Goal: Information Seeking & Learning: Learn about a topic

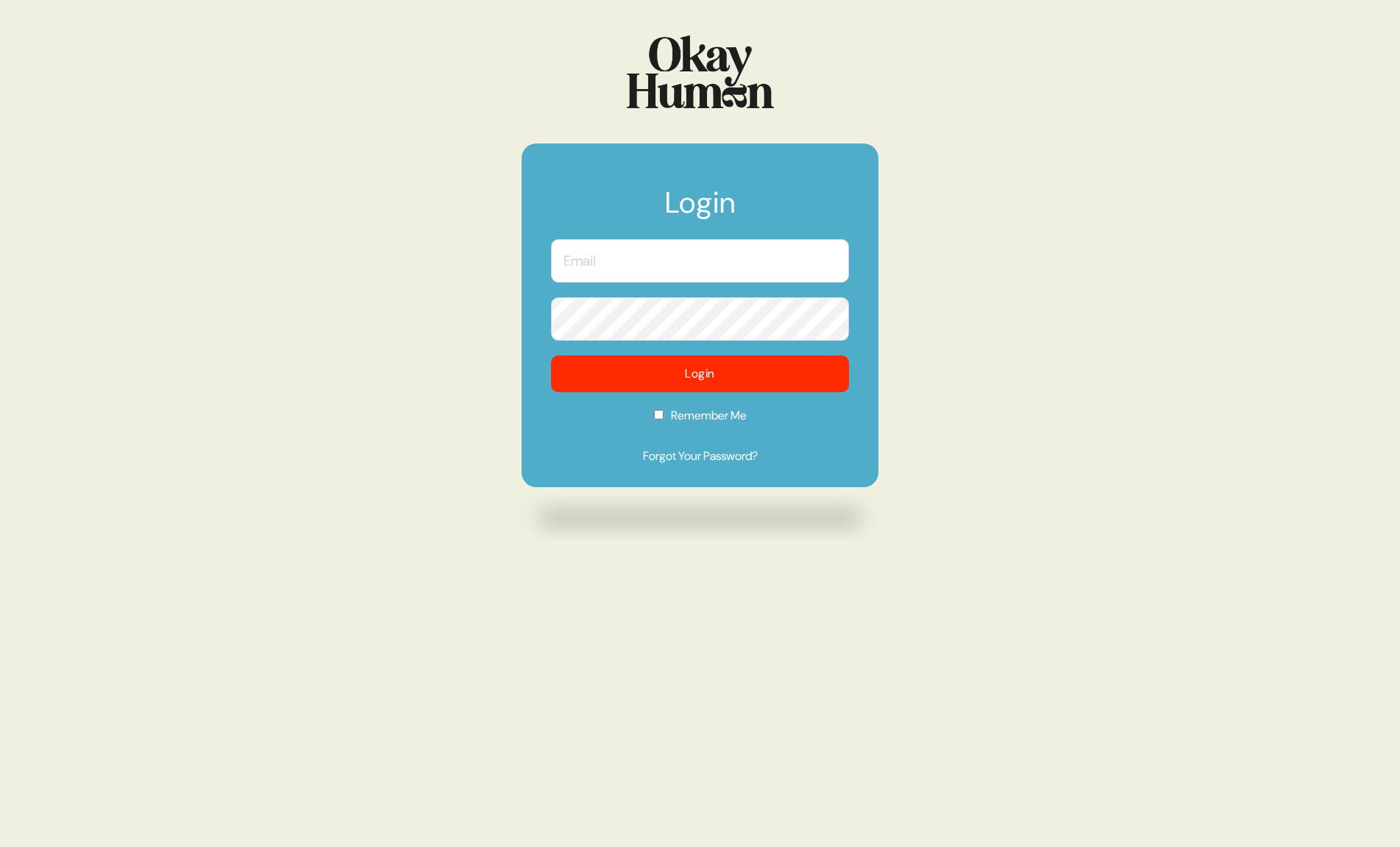
click at [626, 253] on input "text" at bounding box center [700, 261] width 298 height 44
type input "[PERSON_NAME][EMAIL_ADDRESS][DOMAIN_NAME]"
click at [658, 415] on form "Login [PERSON_NAME][EMAIL_ADDRESS][DOMAIN_NAME] Login Remember Me Forgot Your P…" at bounding box center [700, 315] width 357 height 344
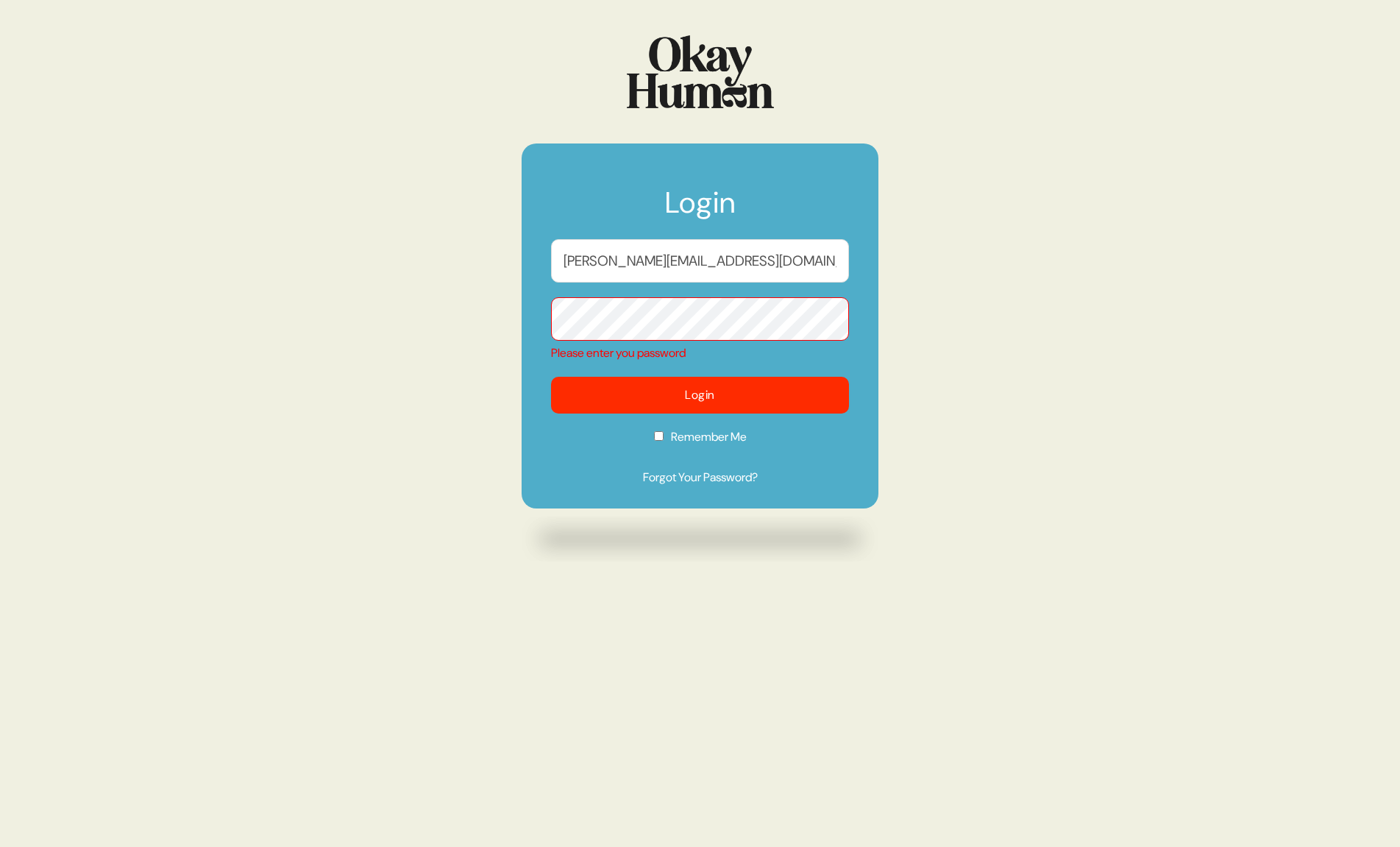
click at [635, 271] on input "[PERSON_NAME][EMAIL_ADDRESS][DOMAIN_NAME]" at bounding box center [700, 261] width 298 height 44
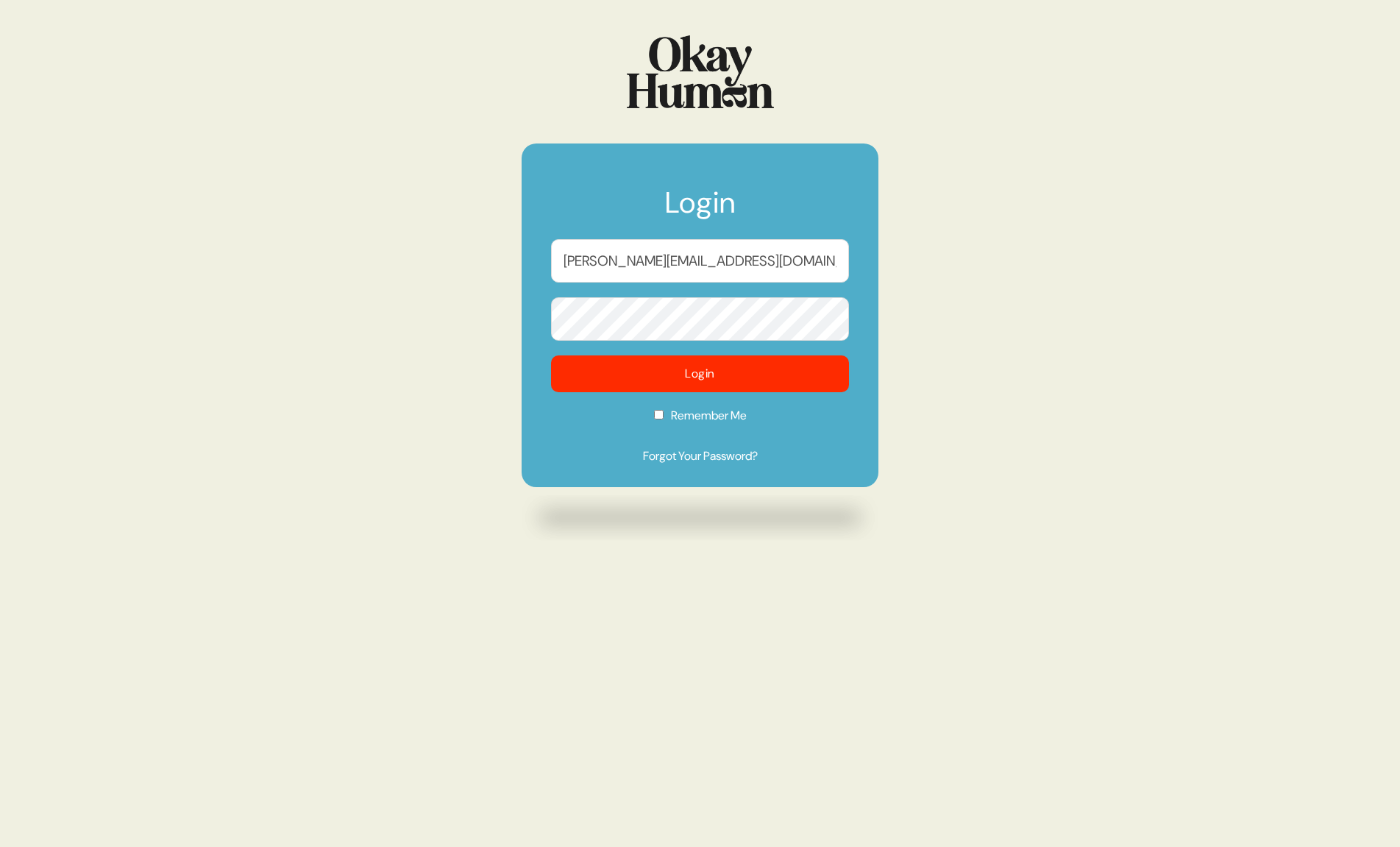
click at [705, 419] on label "Remember Me" at bounding box center [700, 420] width 298 height 28
click at [664, 419] on input "Remember Me" at bounding box center [659, 415] width 9 height 9
checkbox input "true"
click at [712, 370] on button "Login" at bounding box center [701, 374] width 329 height 41
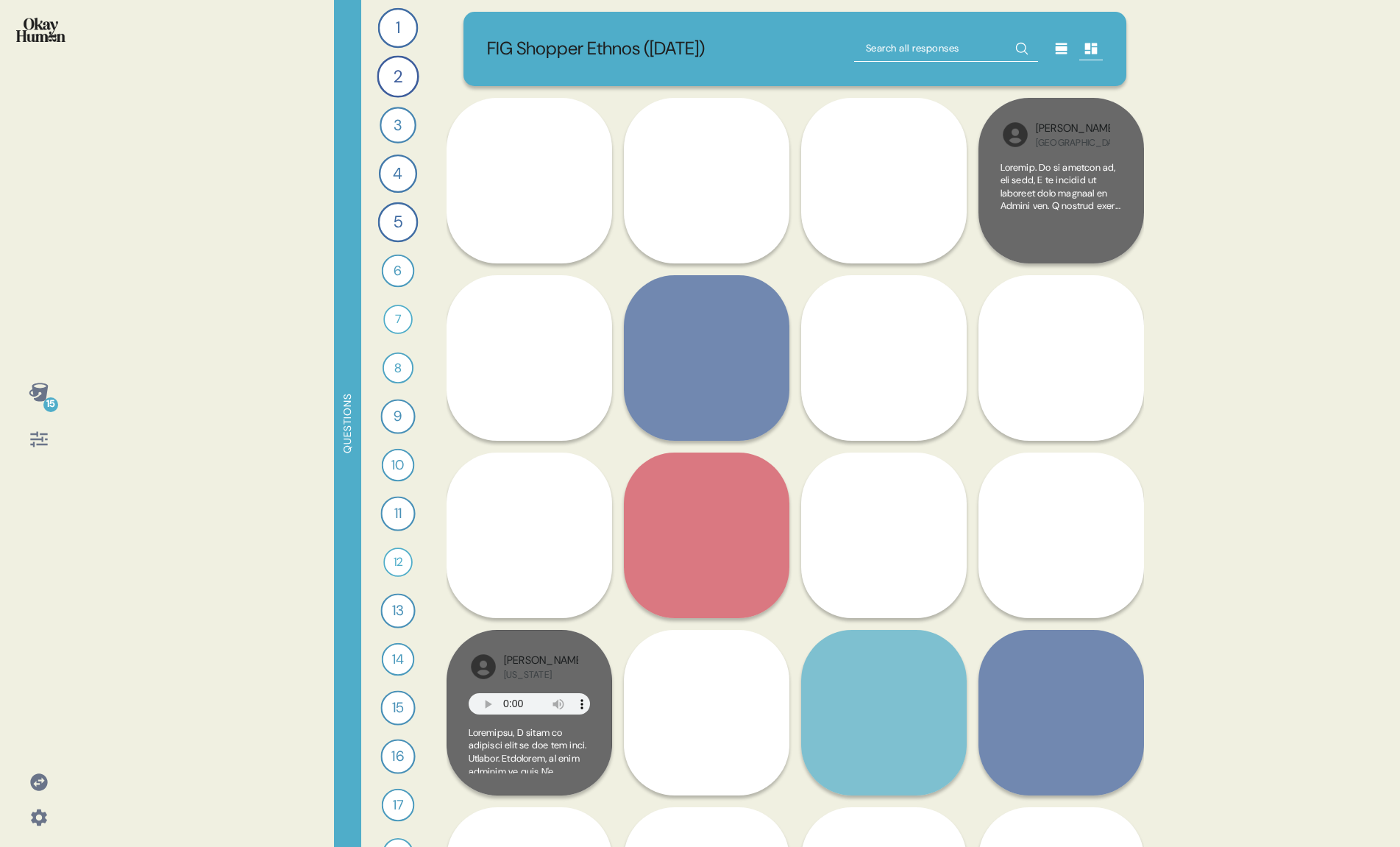
click at [397, 46] on div "1" at bounding box center [397, 28] width 41 height 41
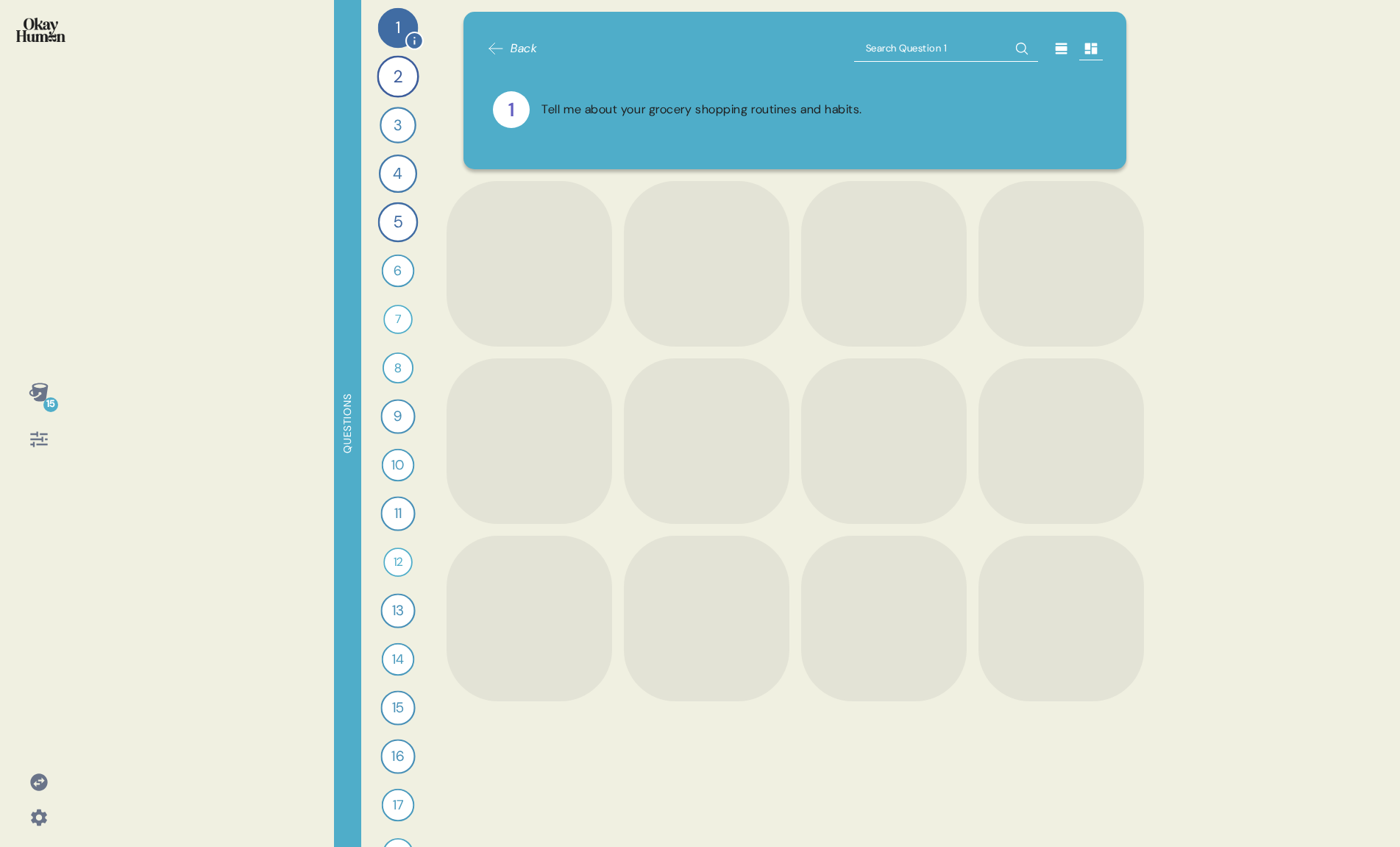
click at [399, 24] on div "1" at bounding box center [397, 28] width 41 height 41
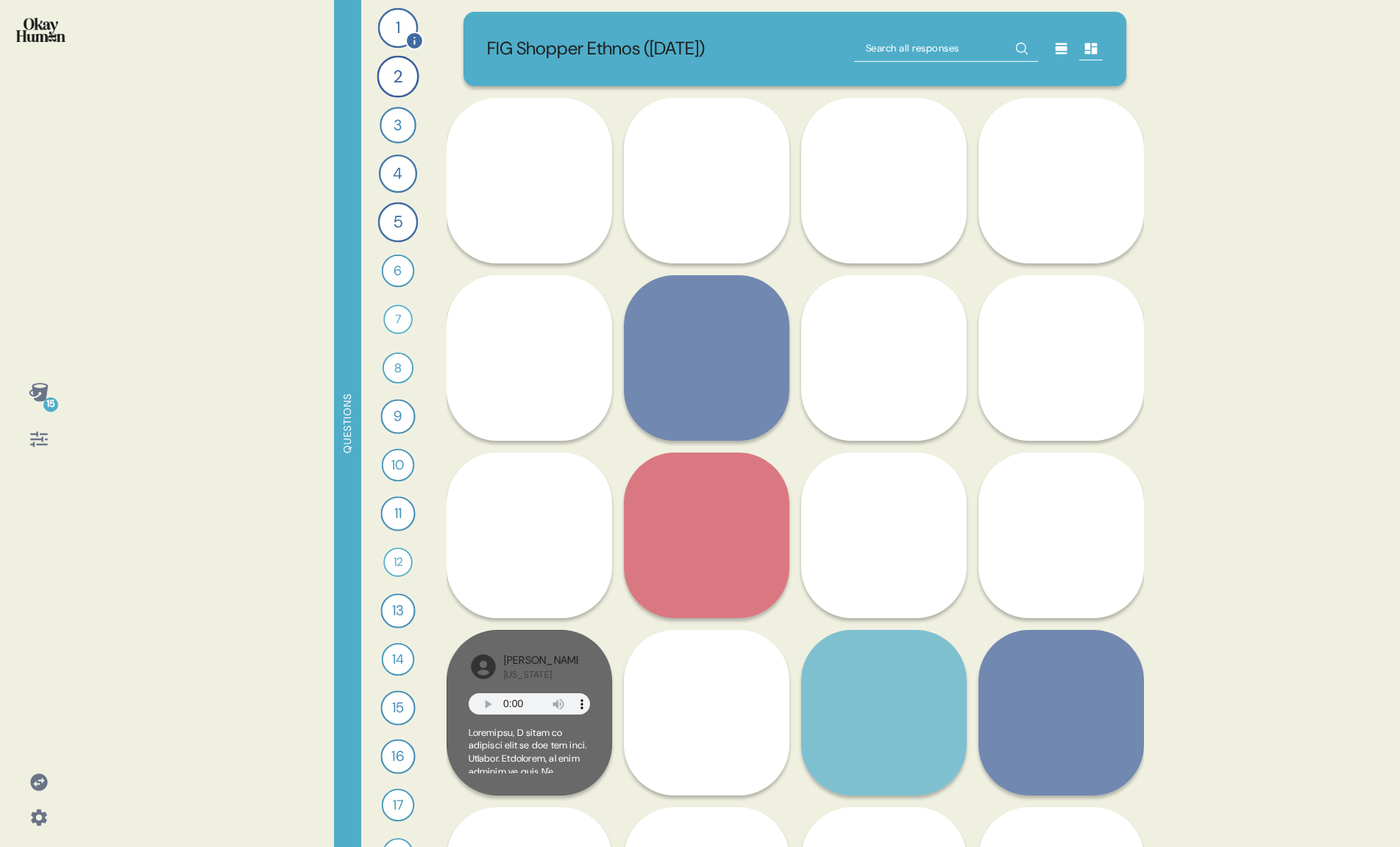
click at [400, 26] on div "1" at bounding box center [397, 28] width 41 height 41
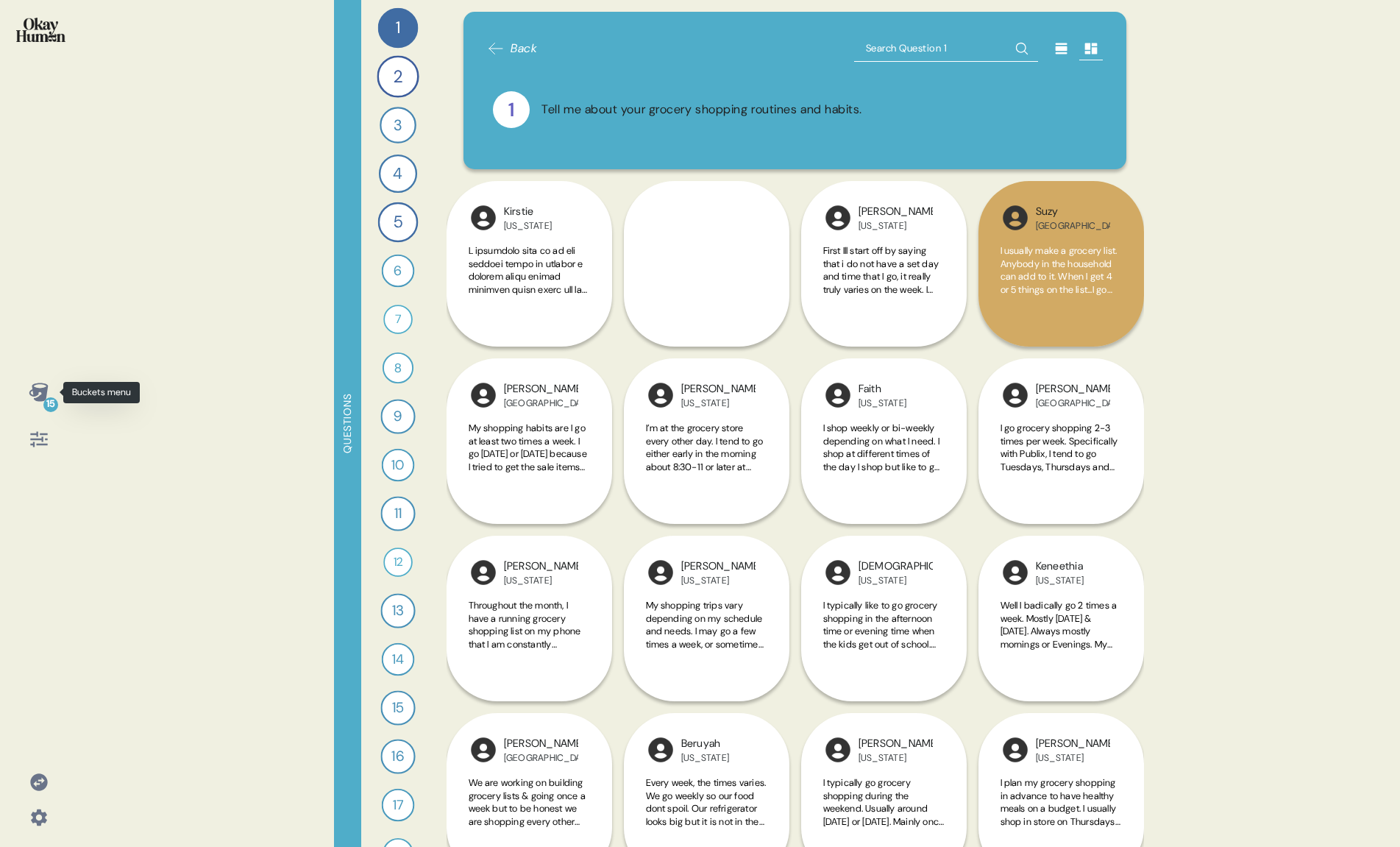
click at [47, 394] on icon at bounding box center [39, 392] width 21 height 21
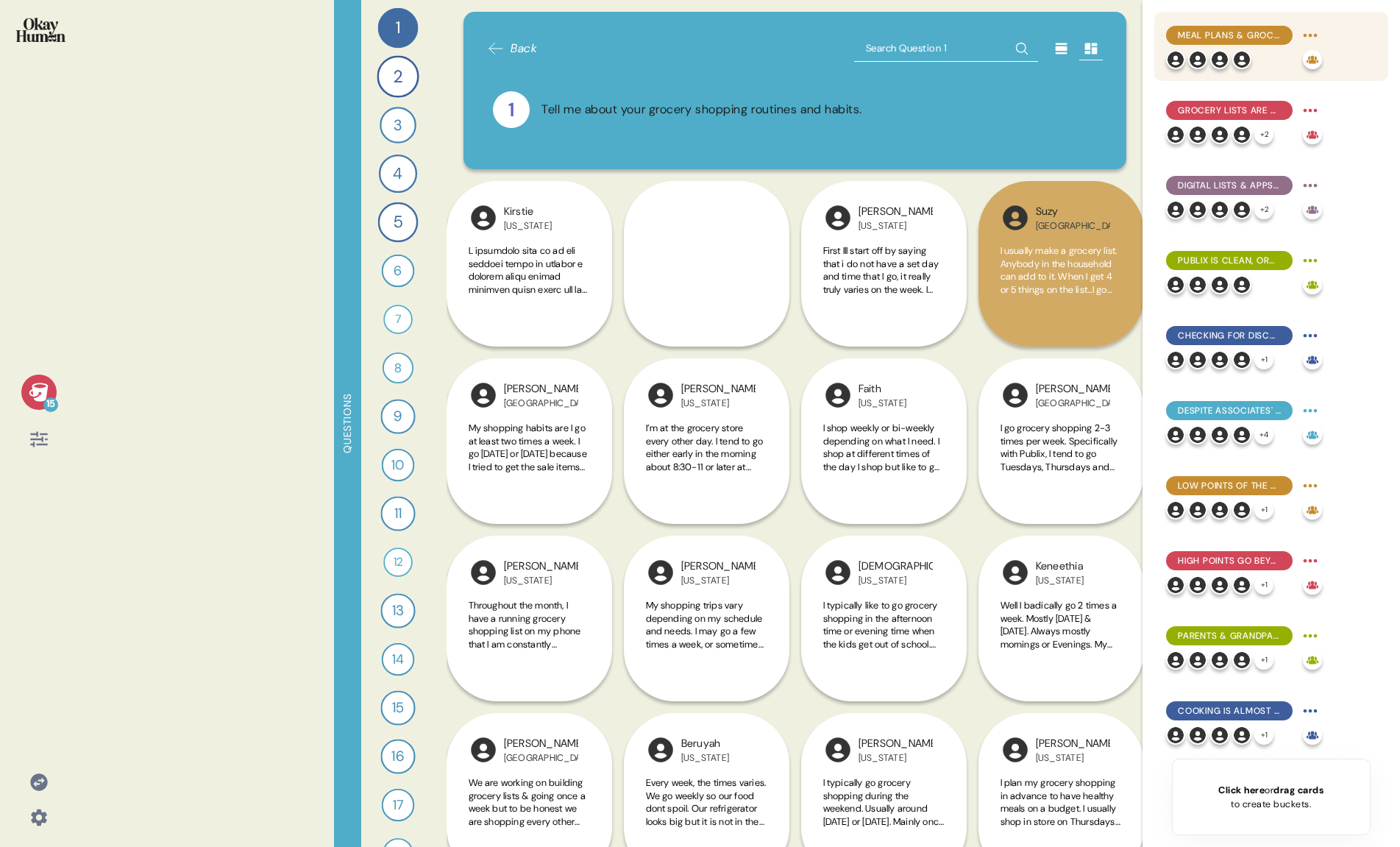
click at [1217, 34] on span "Meal plans & grocery lists primarily emerge from family preferences & sales." at bounding box center [1229, 35] width 103 height 13
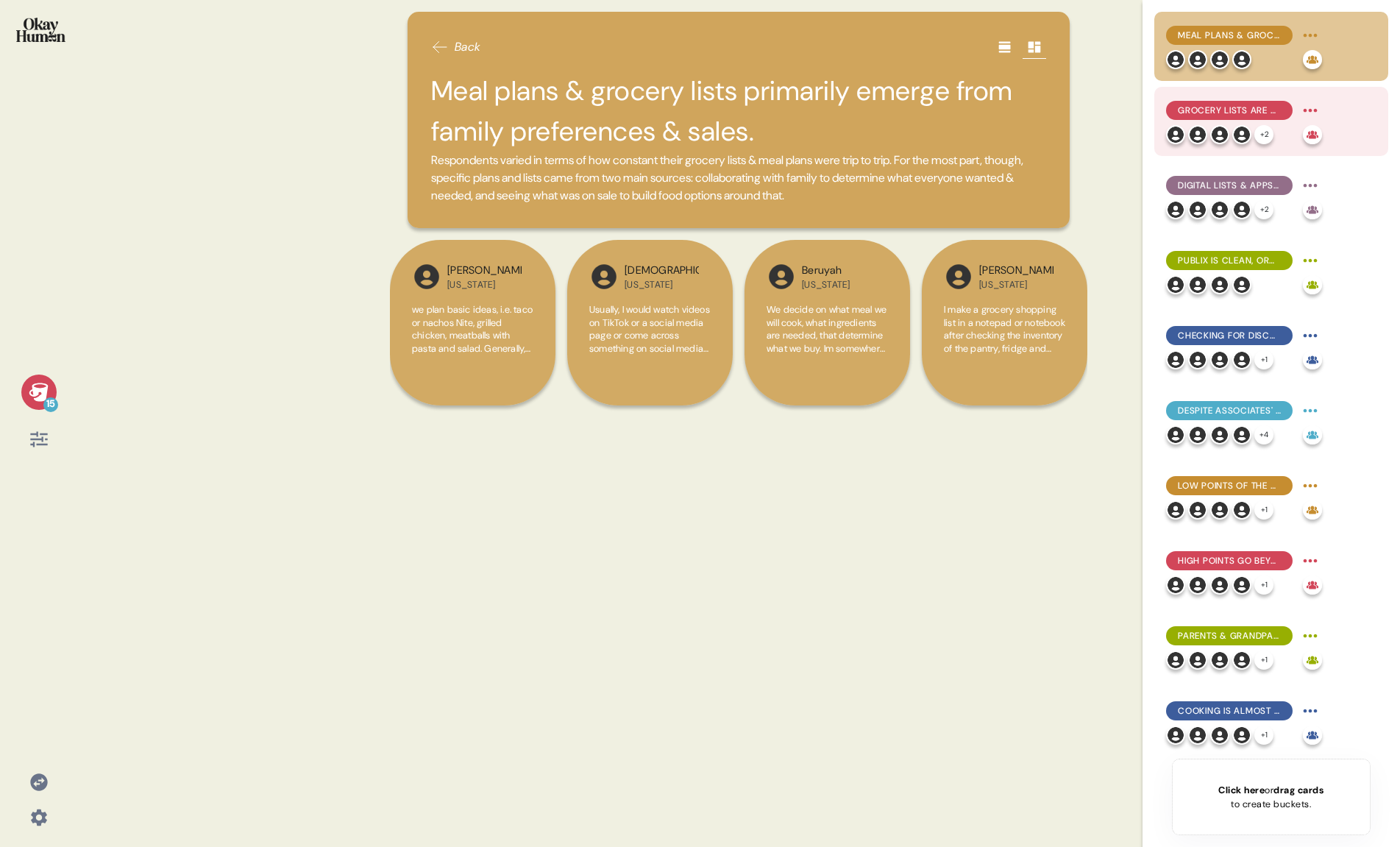
click at [1242, 93] on div "Grocery lists are a chore and can be stressful, but discounts provide a source …" at bounding box center [1271, 121] width 234 height 69
click at [1239, 111] on span "Grocery lists are a chore and can be stressful, but discounts provide a source …" at bounding box center [1229, 110] width 103 height 13
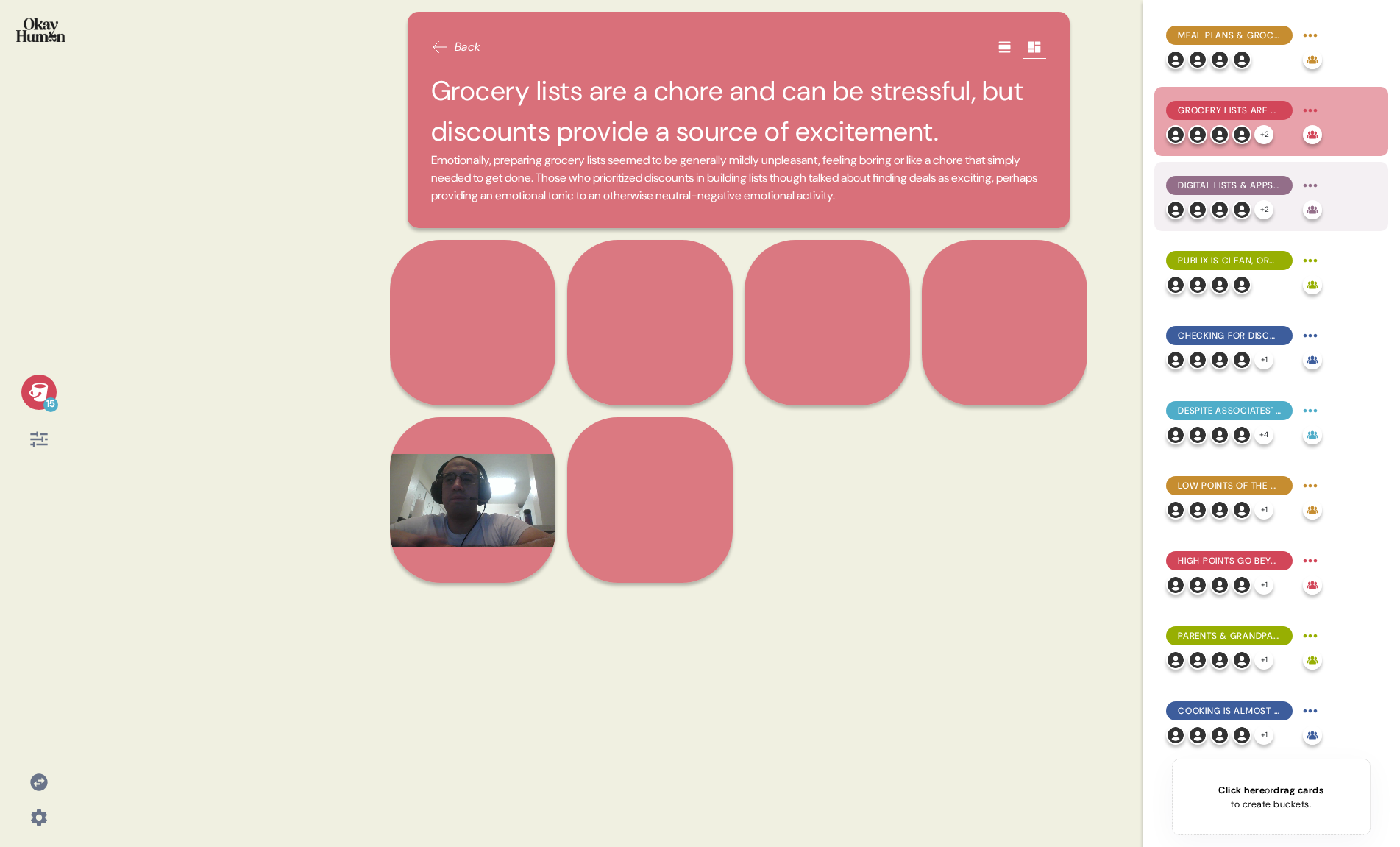
click at [1212, 191] on span "Digital lists & apps are more convenient, but some prefer collaborating with ph…" at bounding box center [1229, 185] width 103 height 13
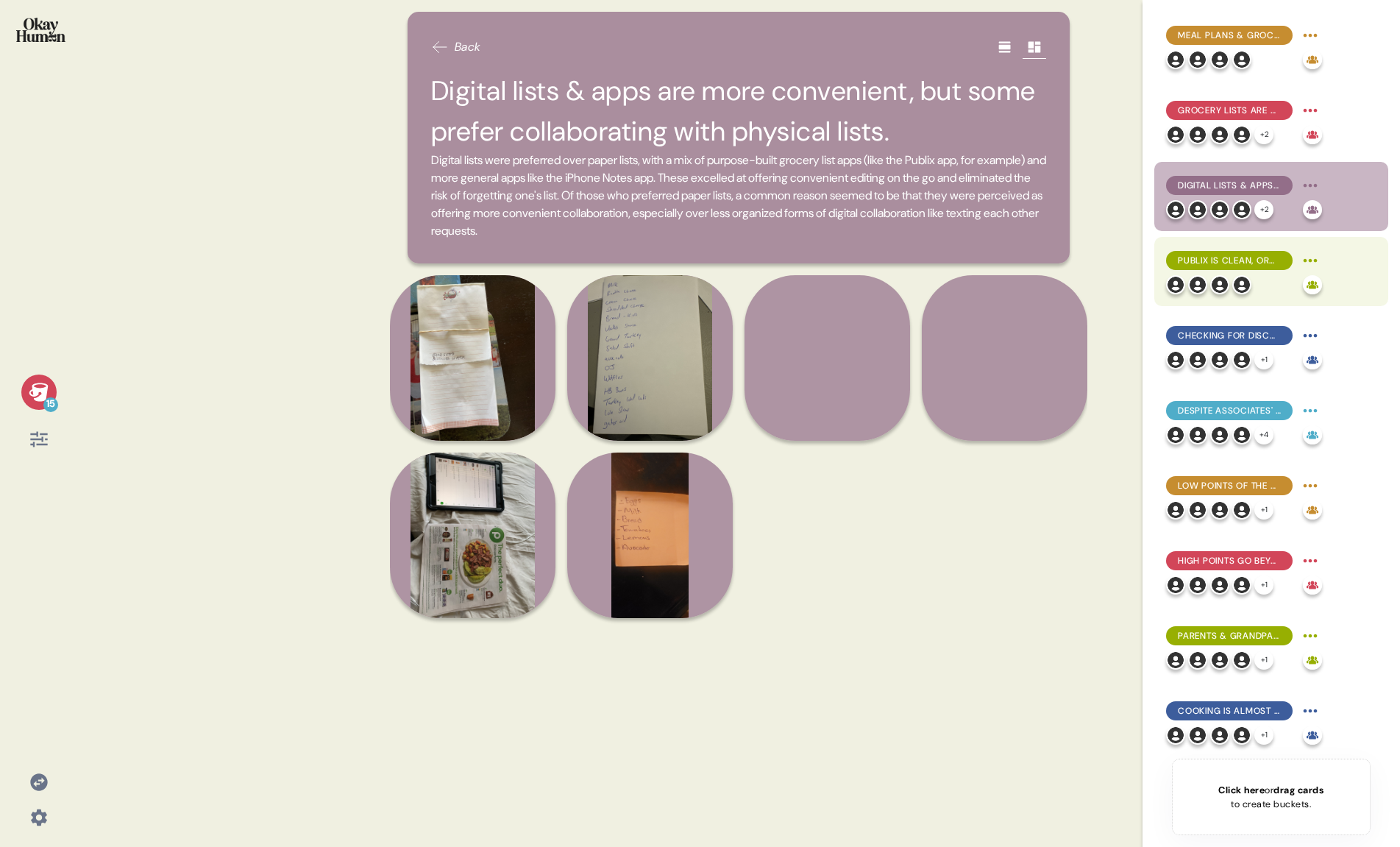
click at [1226, 266] on span "Publix is clean, organized, & uncrowded, which helps alleviate anxiety - even b…" at bounding box center [1229, 260] width 103 height 13
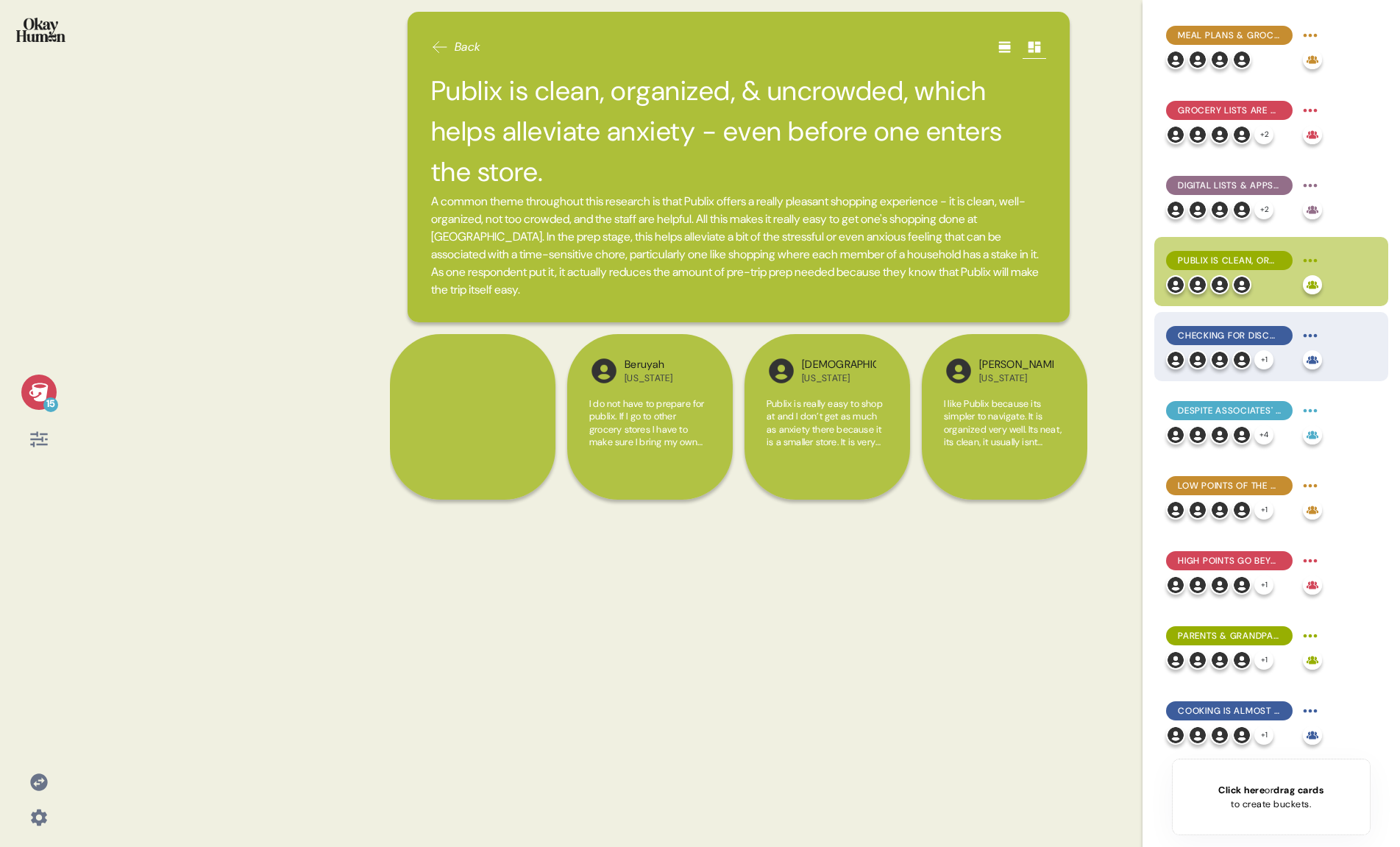
click at [1219, 329] on span "Checking for discounts is the main non-list activity Publix shoppers engage wit…" at bounding box center [1229, 335] width 103 height 13
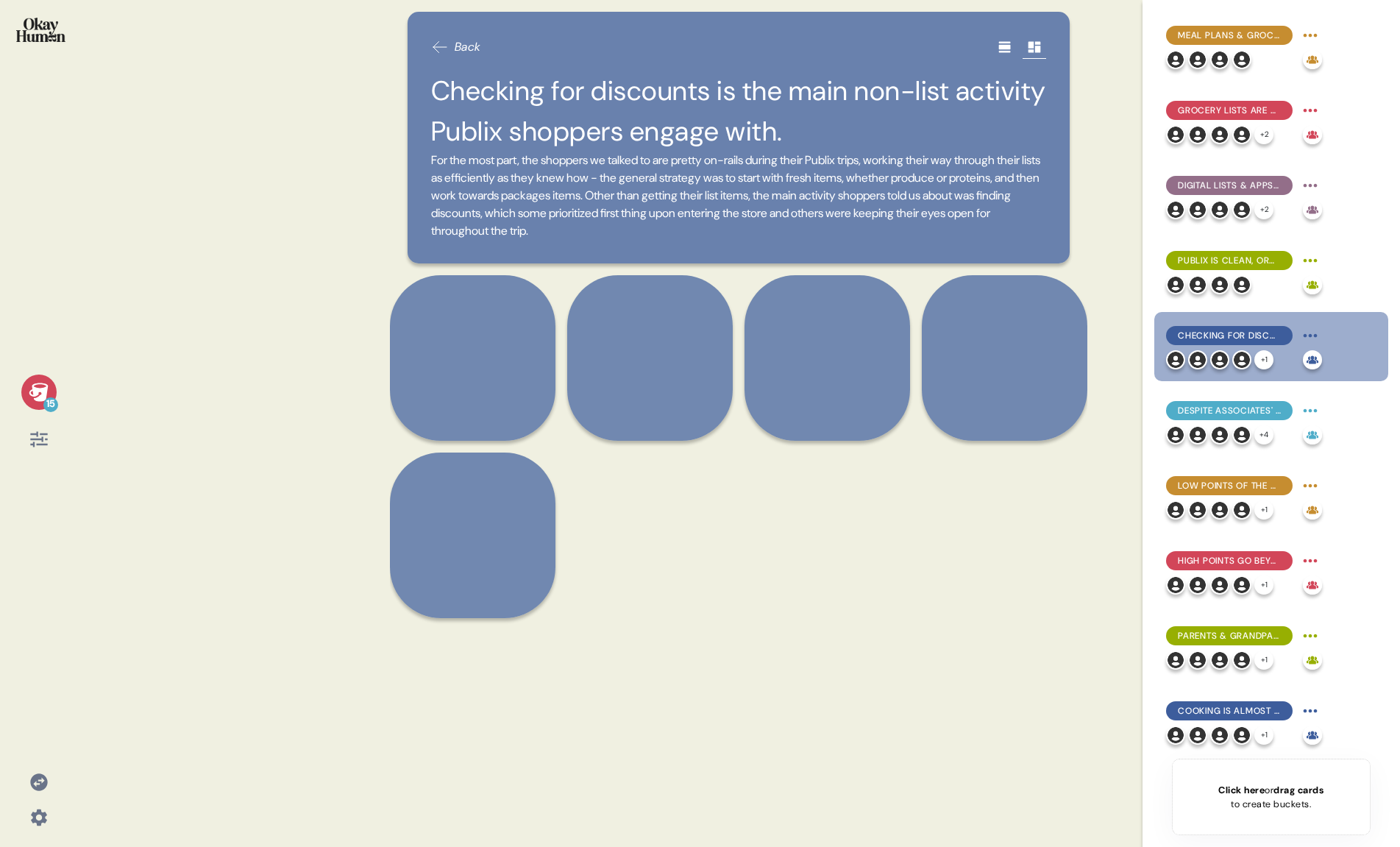
click at [1219, 329] on span "Checking for discounts is the main non-list activity Publix shoppers engage wit…" at bounding box center [1229, 335] width 103 height 13
click at [1231, 413] on span "Despite associates' positive reputation, most Publix shoppers limit their engag…" at bounding box center [1229, 410] width 103 height 13
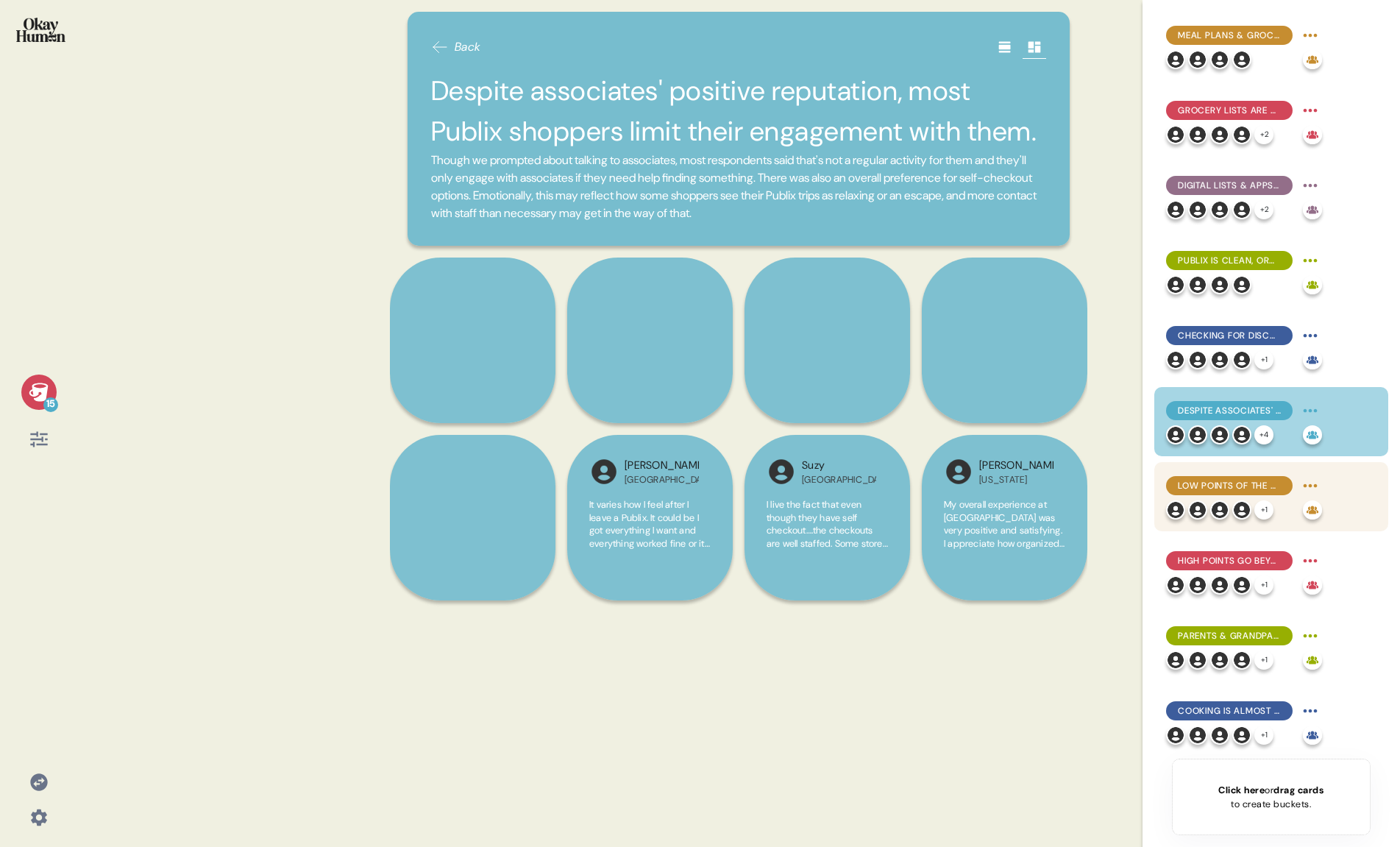
click at [1203, 501] on div at bounding box center [1198, 510] width 19 height 19
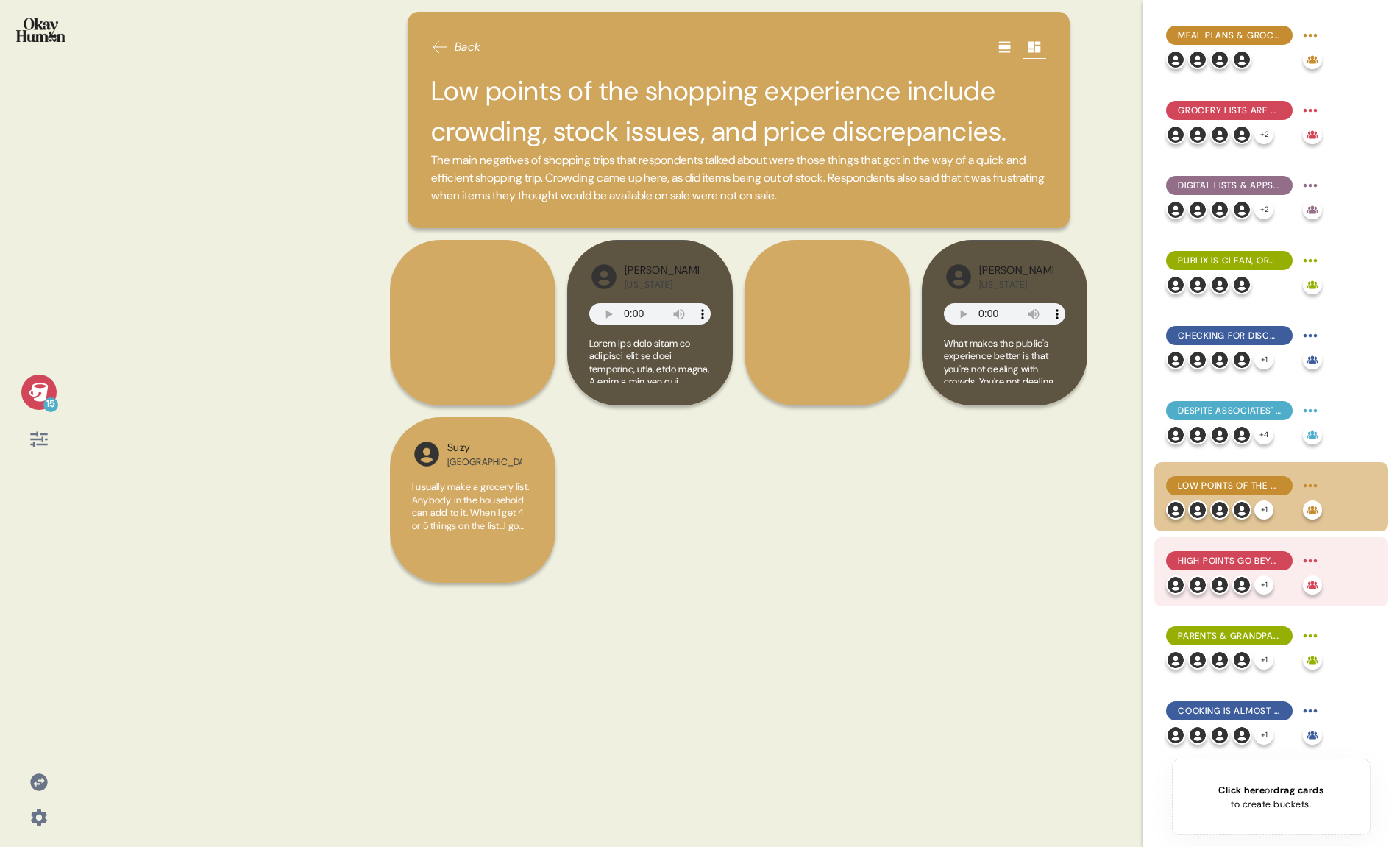
click at [1213, 560] on span "High points go beyond just clean stores: item & deal discovery, saving times & …" at bounding box center [1229, 560] width 103 height 13
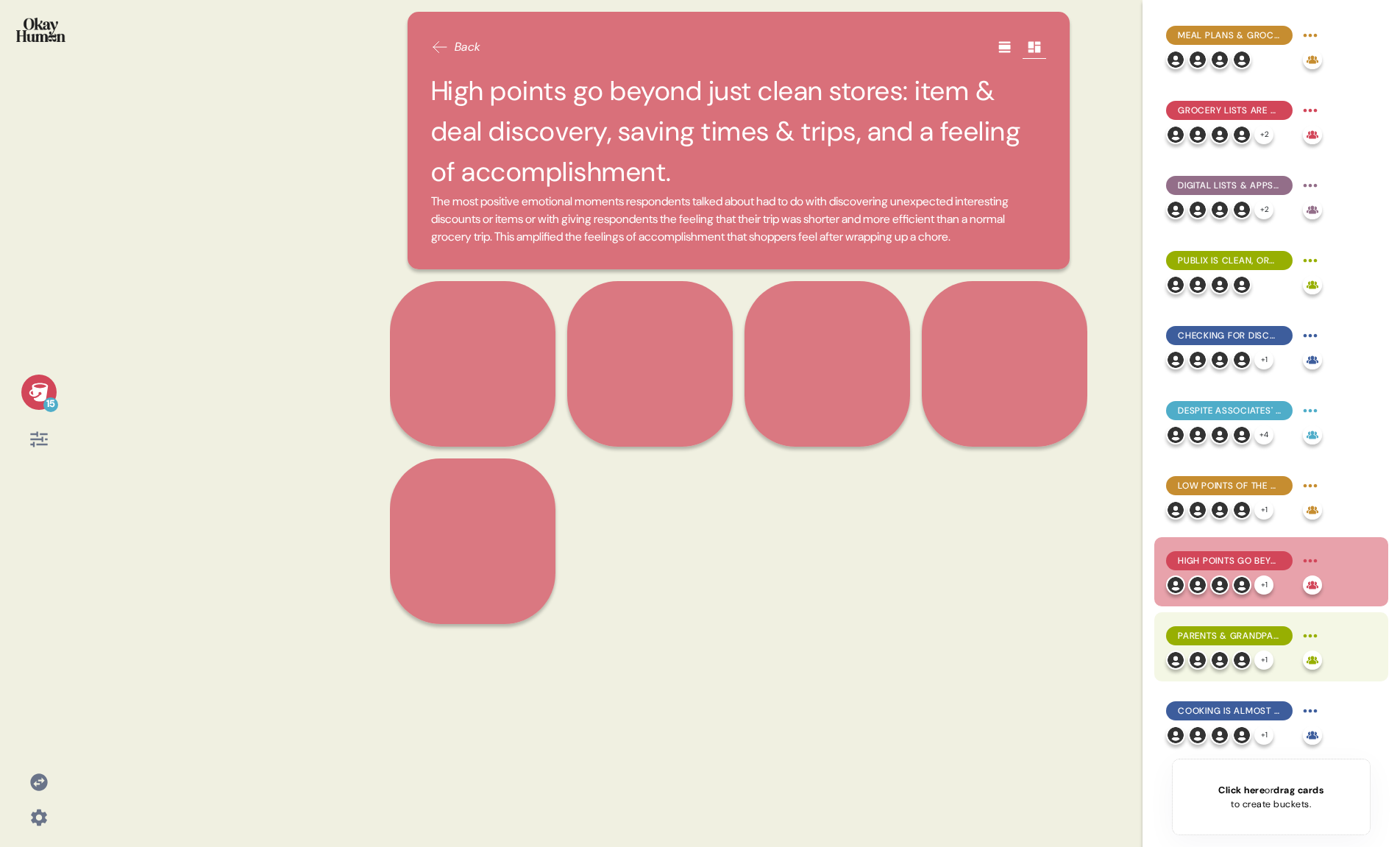
click at [1228, 639] on span "Parents & grandparents are hugely influential, both as inspirations & cautionar…" at bounding box center [1229, 635] width 103 height 13
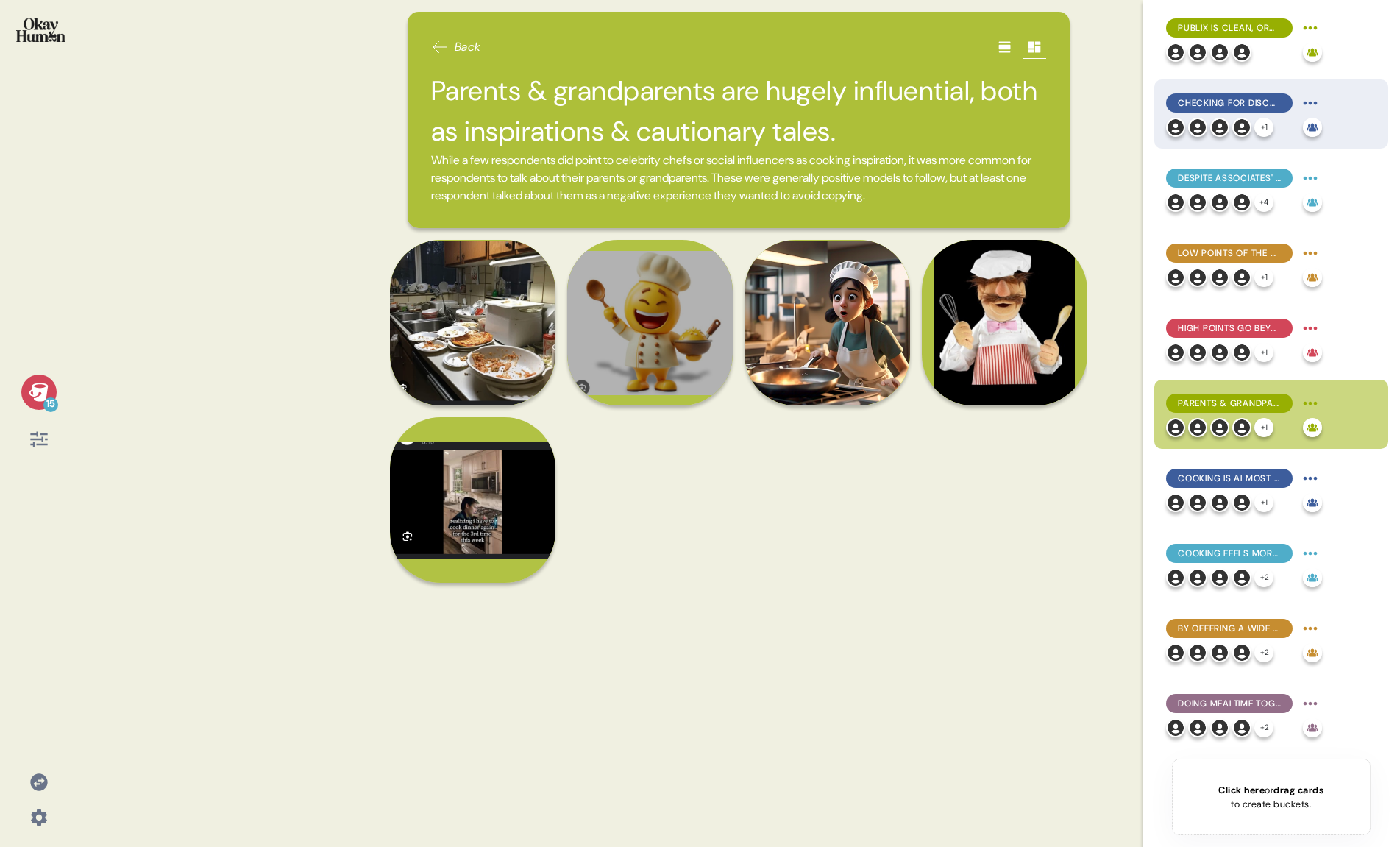
scroll to position [243, 0]
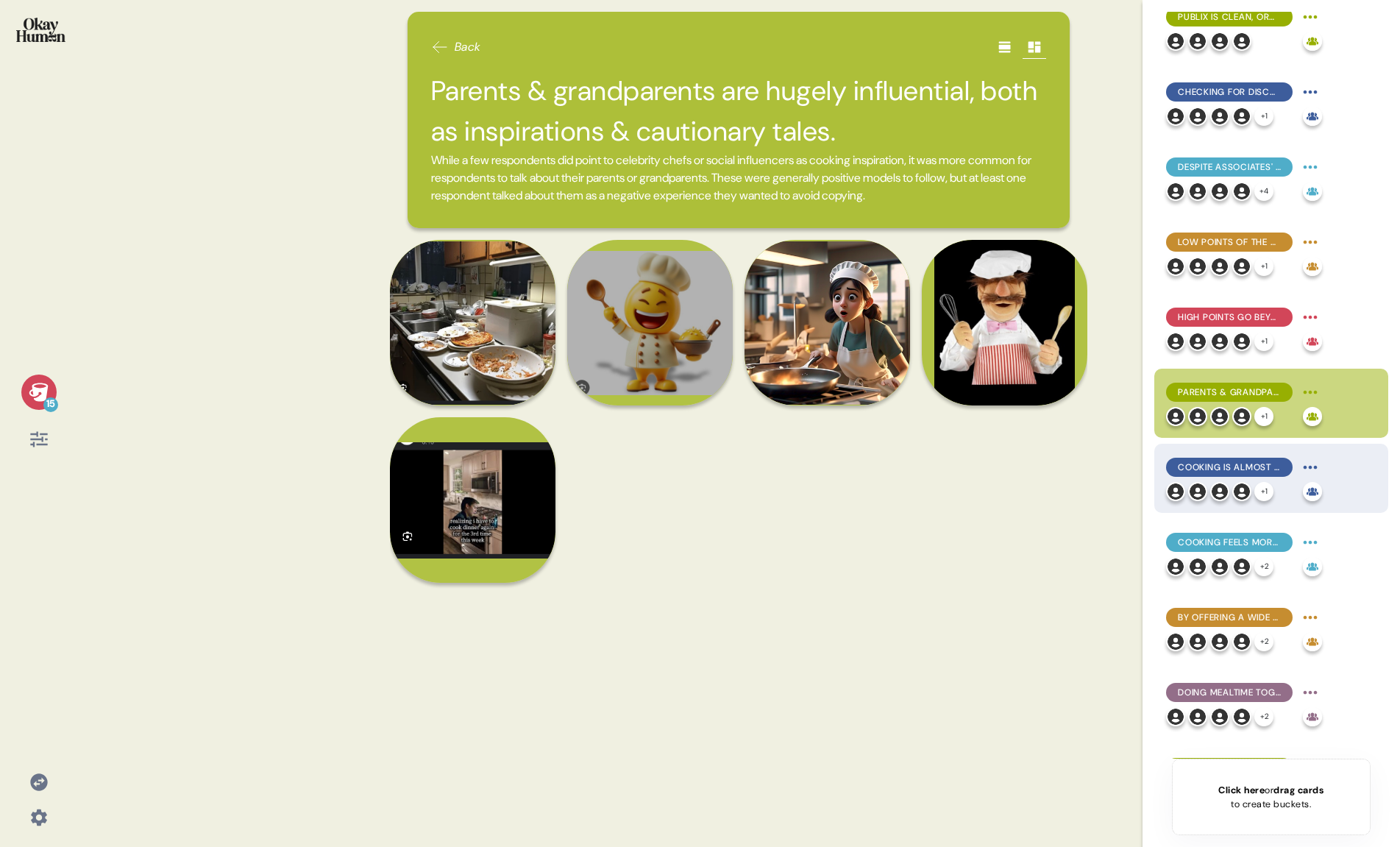
click at [1207, 475] on div "Cooking is almost always a single-adult task, though children may be included a…" at bounding box center [1229, 467] width 126 height 19
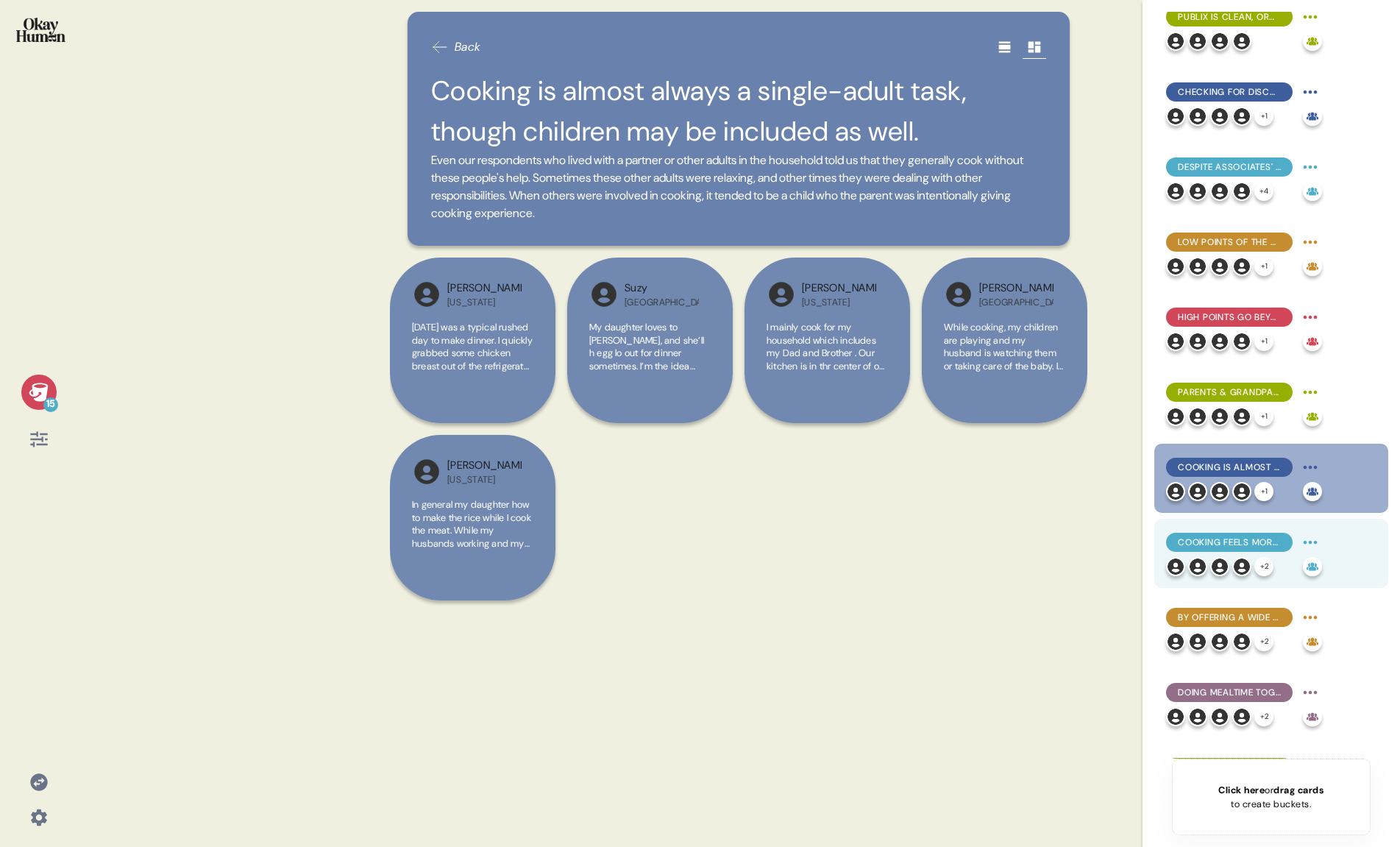
click at [1209, 555] on div "Cooking feels more relaxing or creative than chore-ish, but other life stressor…" at bounding box center [1244, 554] width 156 height 46
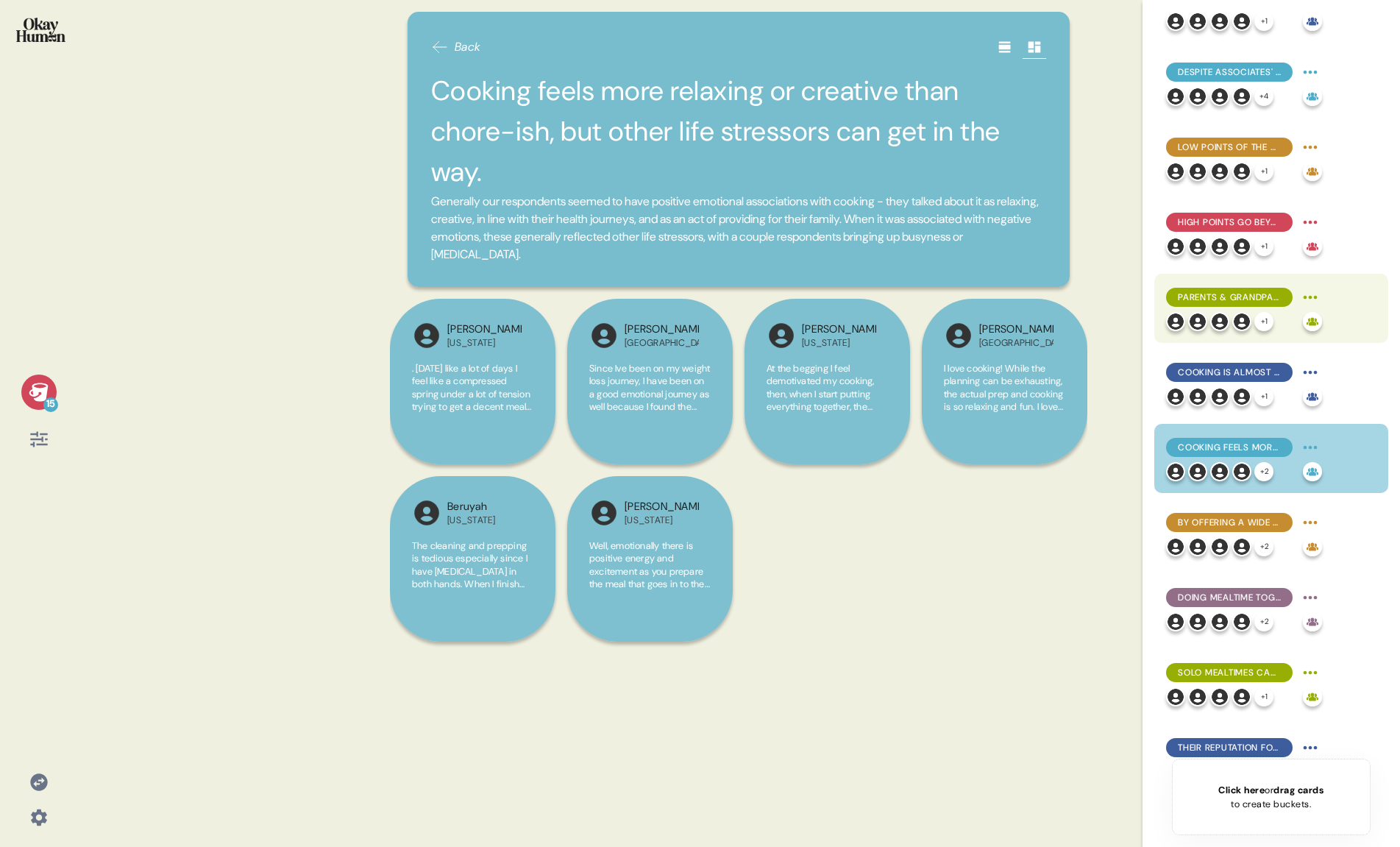
scroll to position [373, 0]
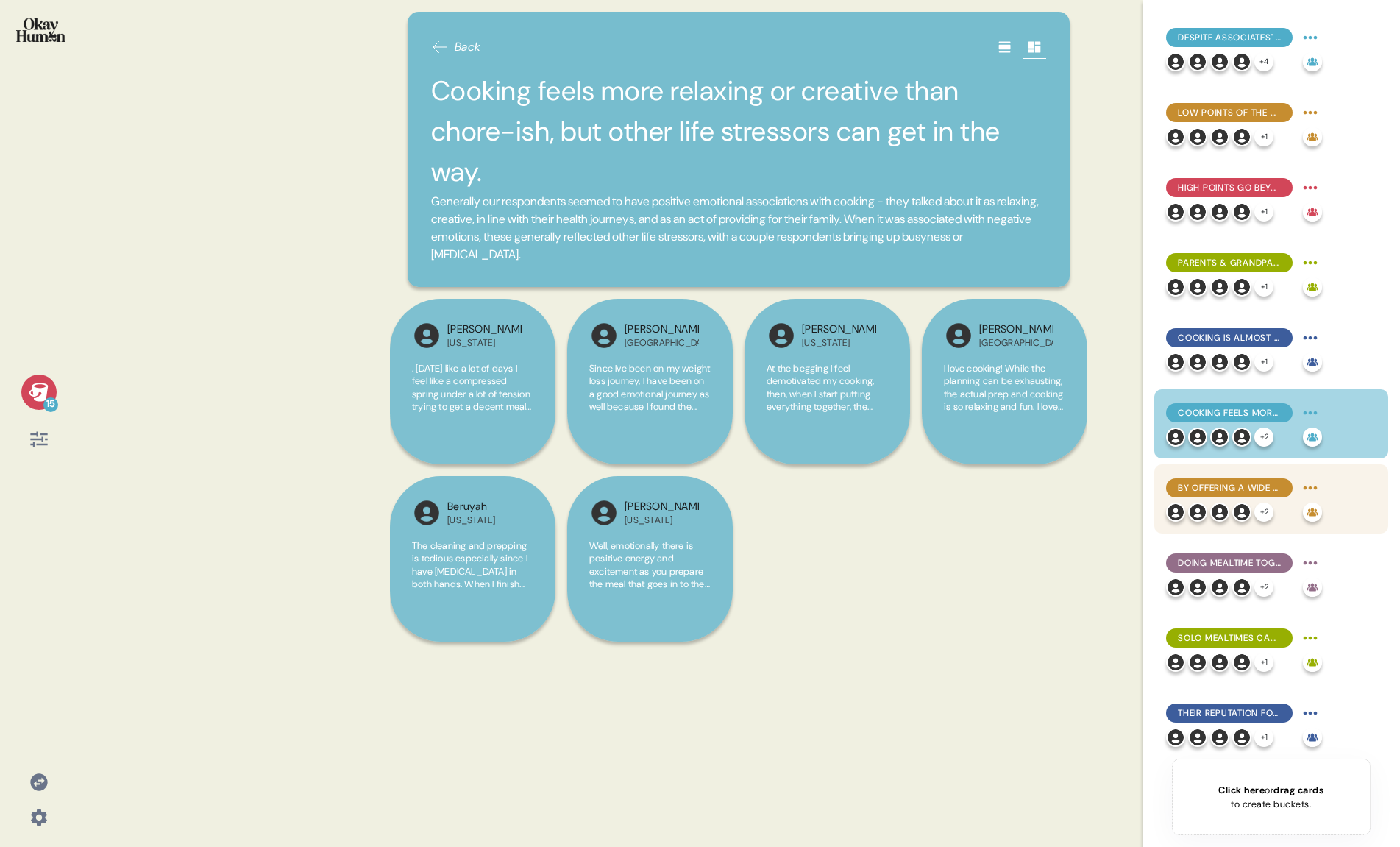
click at [1219, 524] on div "By offering a wide variety of reliably fresh ingredients, Publix takes away a s…" at bounding box center [1271, 499] width 234 height 69
click at [1223, 506] on img at bounding box center [1220, 512] width 19 height 19
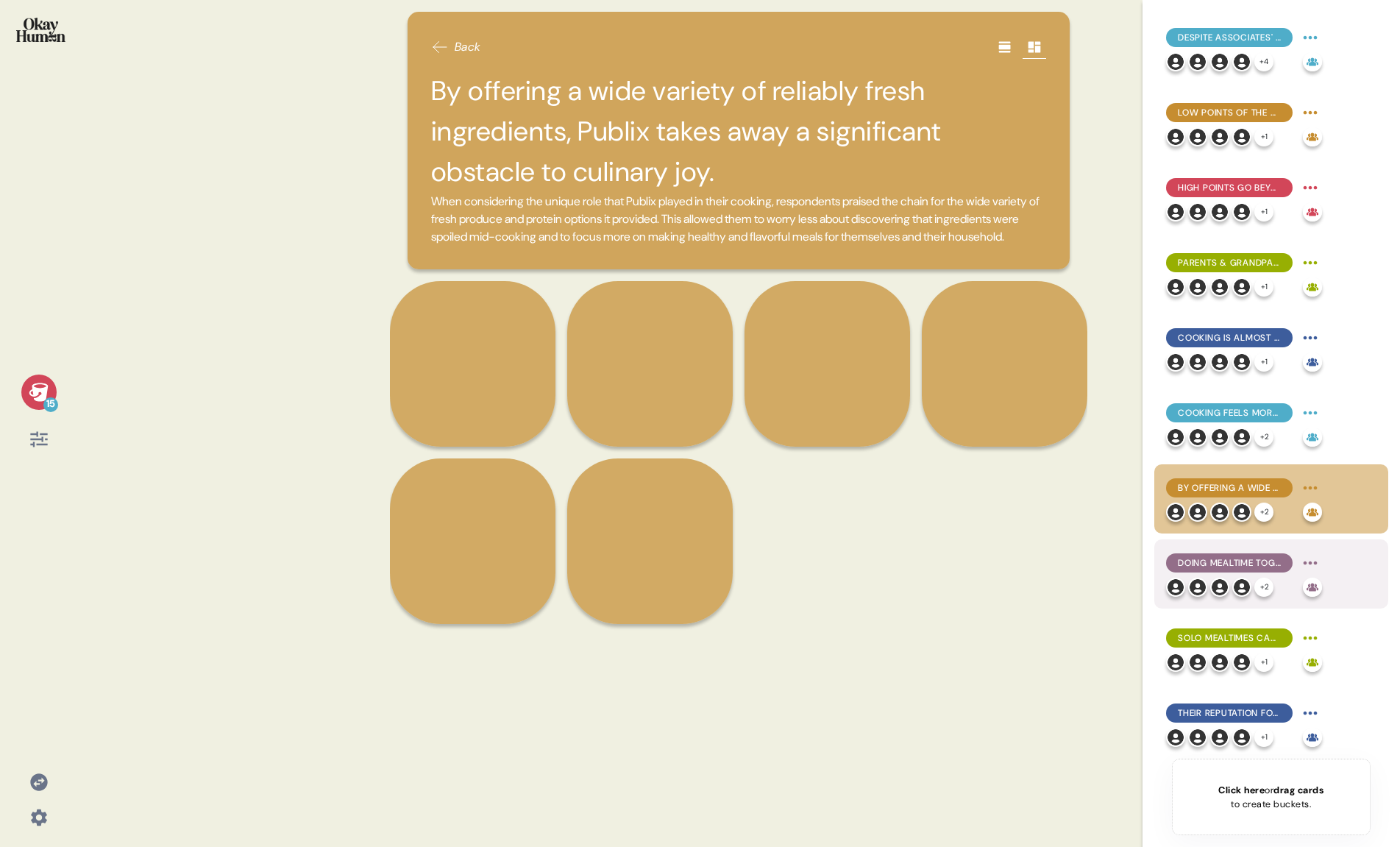
click at [1215, 581] on img at bounding box center [1220, 587] width 19 height 19
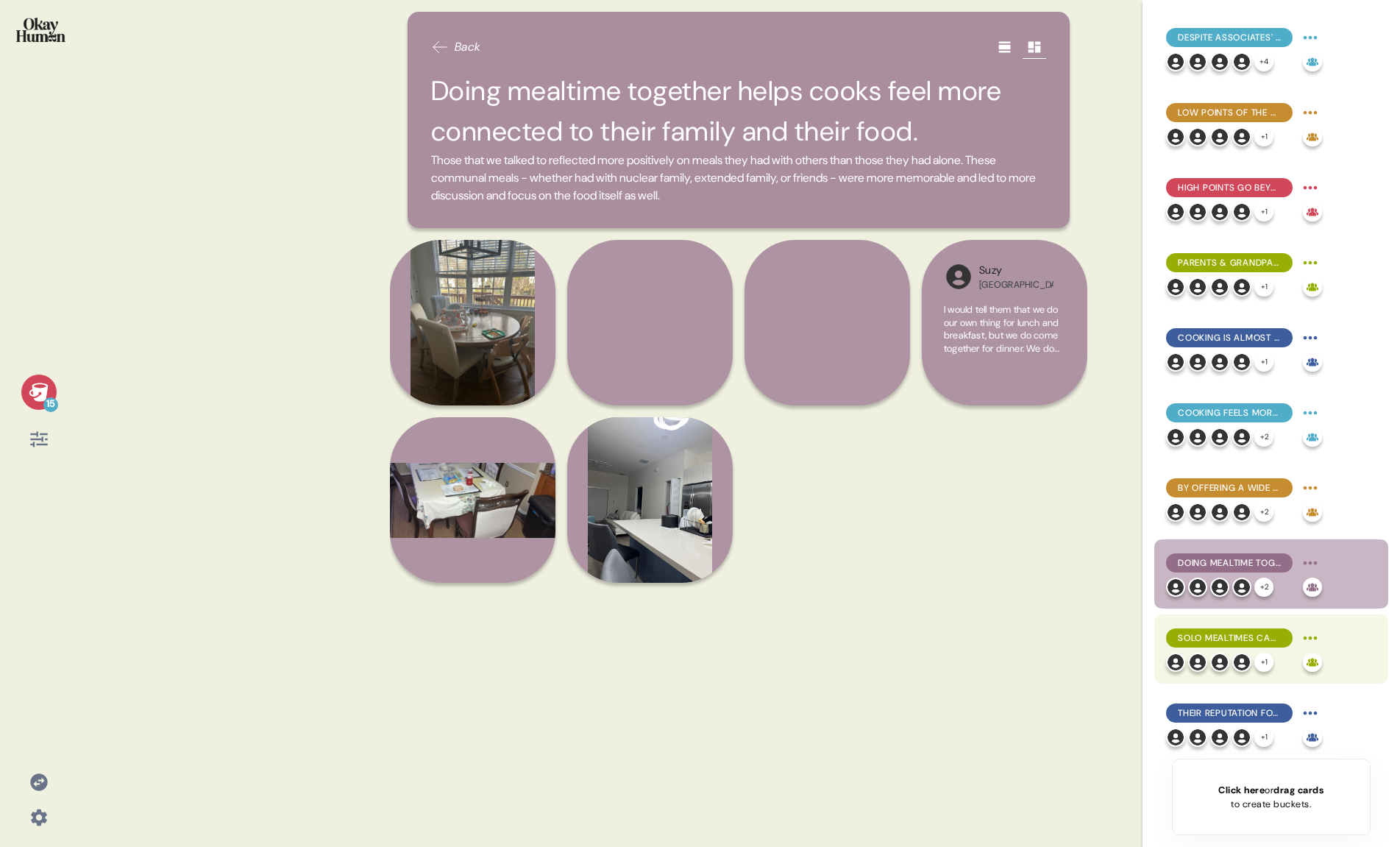
click at [1214, 630] on div "Solo mealtimes can be lonely times that spark a desire to share." at bounding box center [1229, 638] width 126 height 19
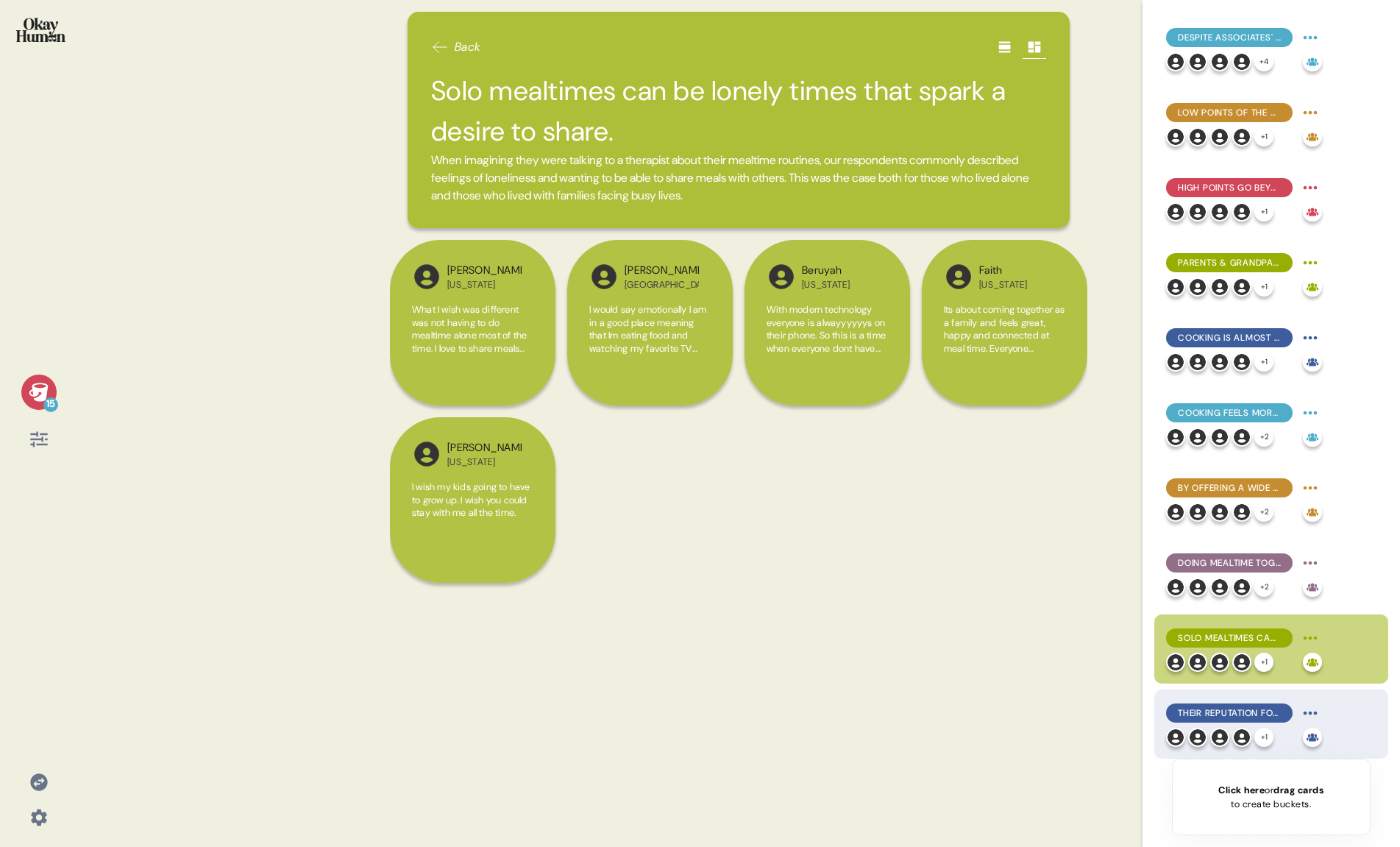
click at [1236, 719] on span "Their reputation for deals & fresh foods means Publix is seen as a positive fix…" at bounding box center [1229, 713] width 103 height 13
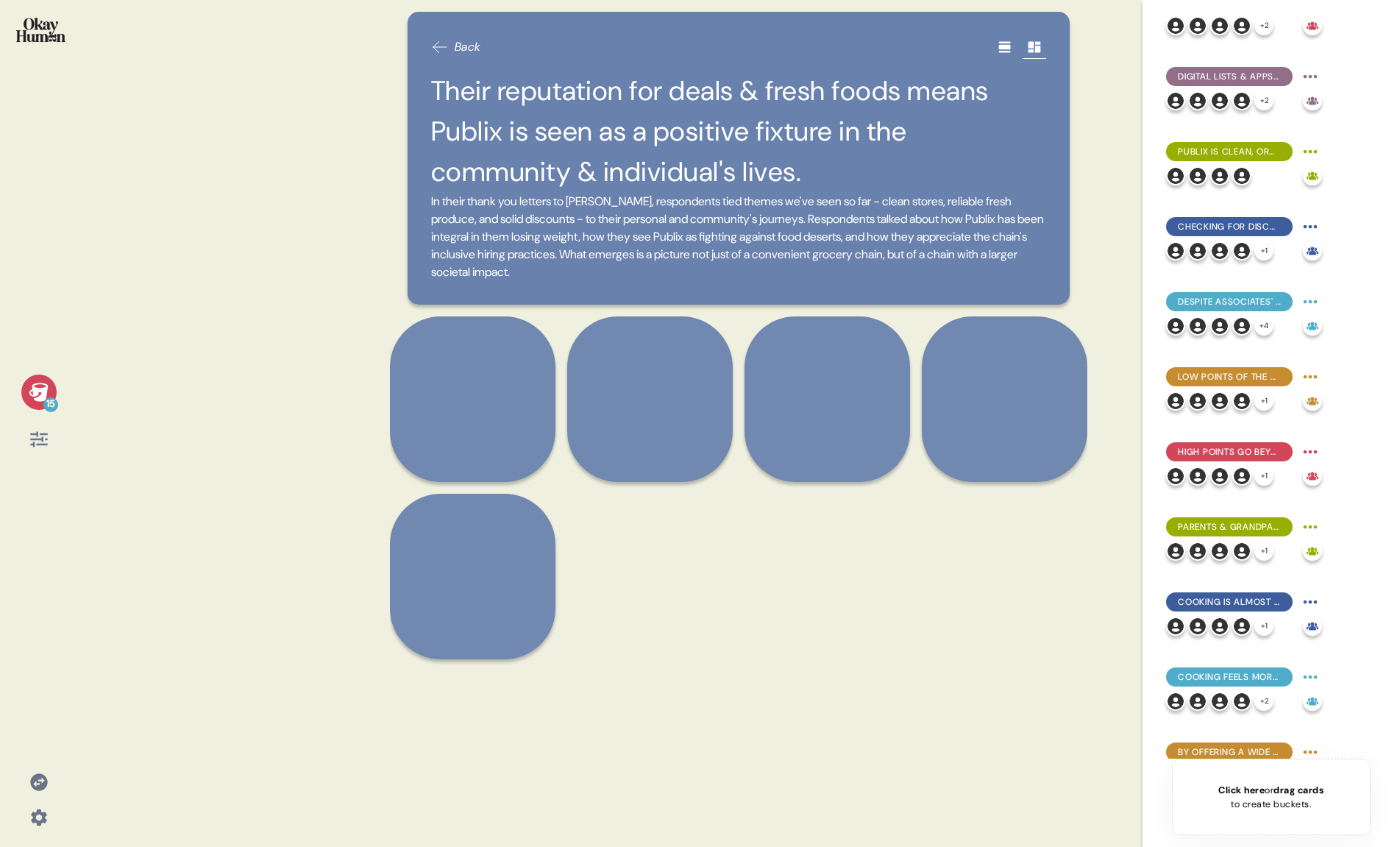
scroll to position [0, 0]
